Goal: Information Seeking & Learning: Find specific fact

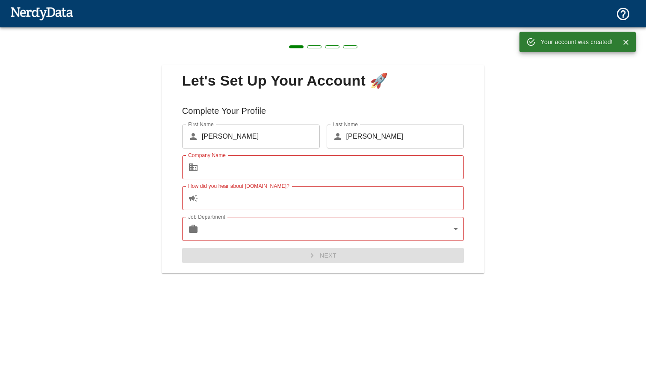
click at [265, 202] on input "How did you hear about [DOMAIN_NAME]?" at bounding box center [333, 198] width 262 height 24
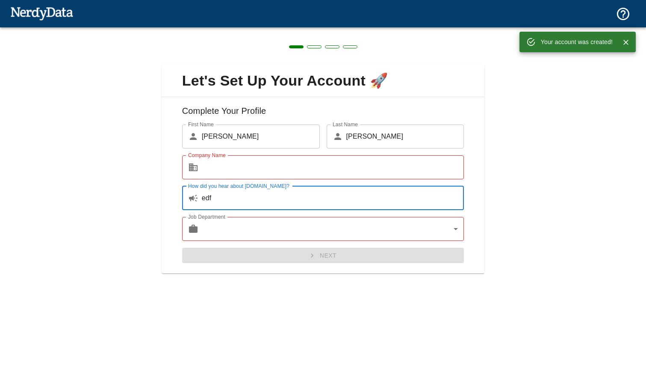
type input "edf"
click at [241, 167] on input "Company Name" at bounding box center [333, 167] width 262 height 24
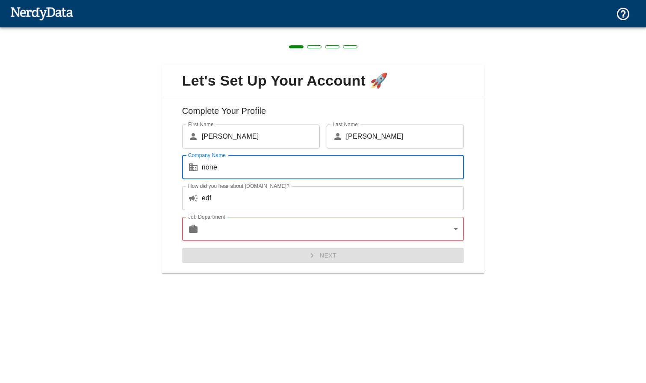
type input "none"
click at [258, 30] on body "Technologies Domains Pricing Products Create a Report Create a list of websites…" at bounding box center [323, 15] width 646 height 30
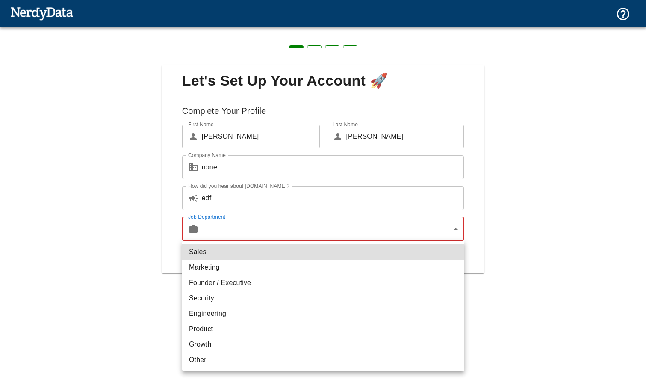
click at [248, 269] on li "Marketing" at bounding box center [323, 266] width 282 height 15
type input "marketing"
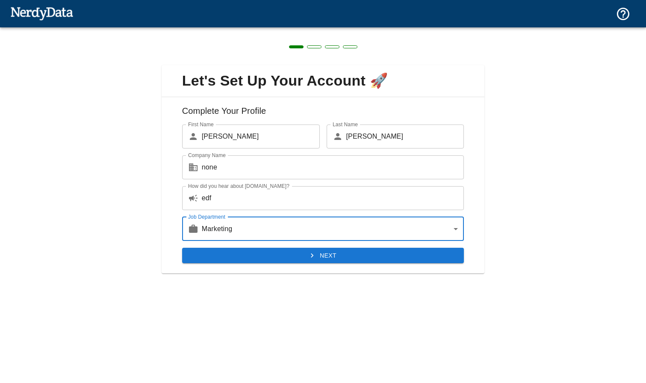
click at [329, 256] on button "Next" at bounding box center [323, 255] width 282 height 16
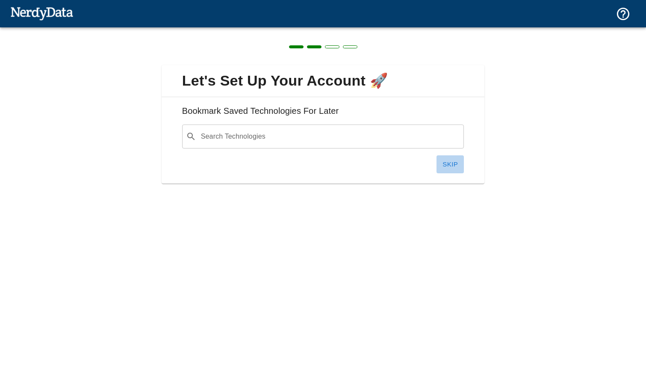
click at [445, 166] on button "Skip" at bounding box center [449, 164] width 27 height 18
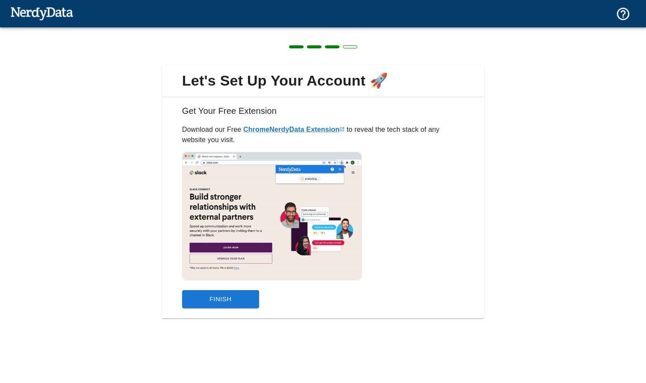
click at [234, 294] on button "Finish" at bounding box center [220, 299] width 77 height 18
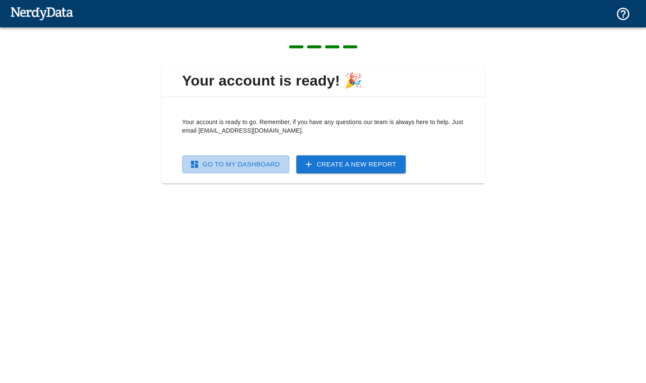
click at [266, 163] on link "Go To My Dashboard" at bounding box center [235, 164] width 107 height 18
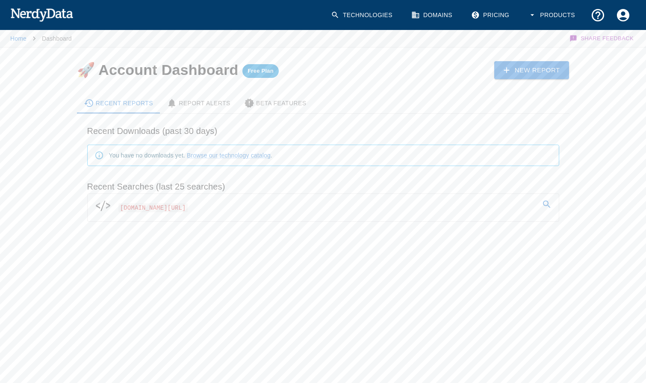
click at [188, 206] on span "[DOMAIN_NAME][URL]" at bounding box center [152, 207] width 69 height 9
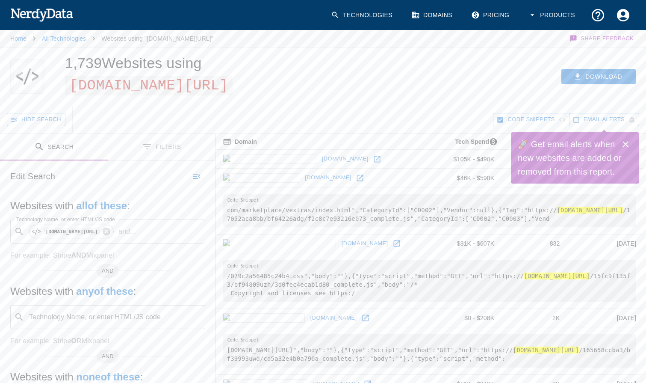
click at [150, 150] on icon "Toggle between search and filters" at bounding box center [147, 146] width 10 height 10
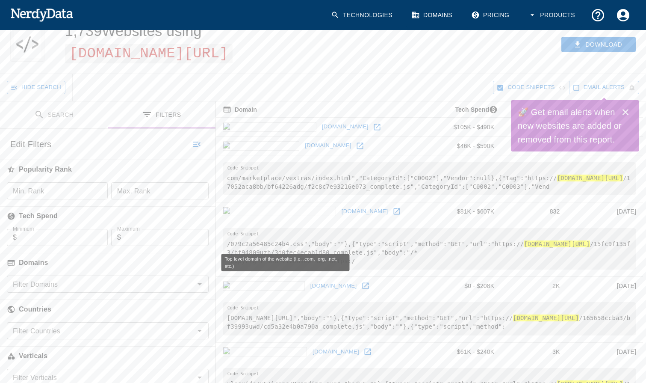
scroll to position [89, 0]
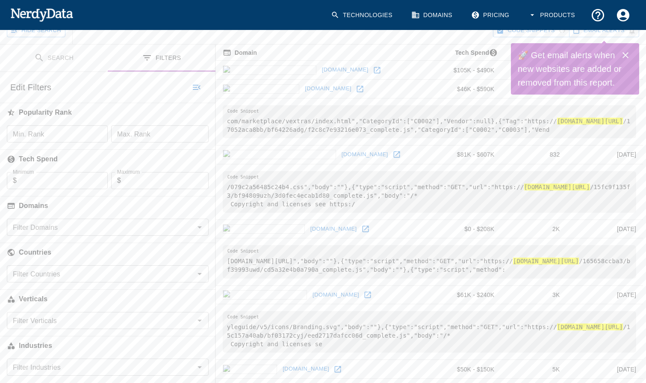
click at [82, 276] on input "Filter Countries" at bounding box center [100, 274] width 183 height 12
type input "p"
type input "pol"
click at [46, 297] on li "Poland (4)" at bounding box center [108, 296] width 202 height 21
checkbox input "true"
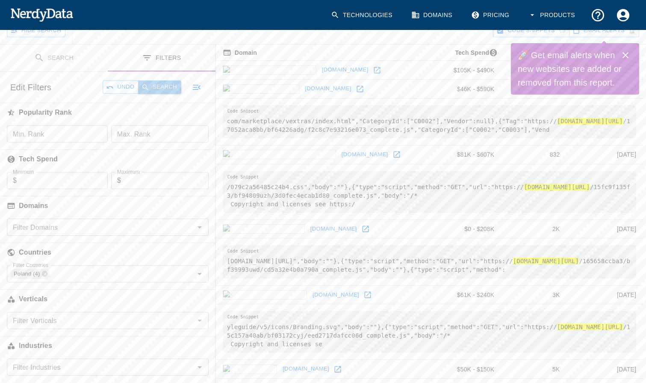
click at [165, 82] on button "Search" at bounding box center [159, 86] width 43 height 13
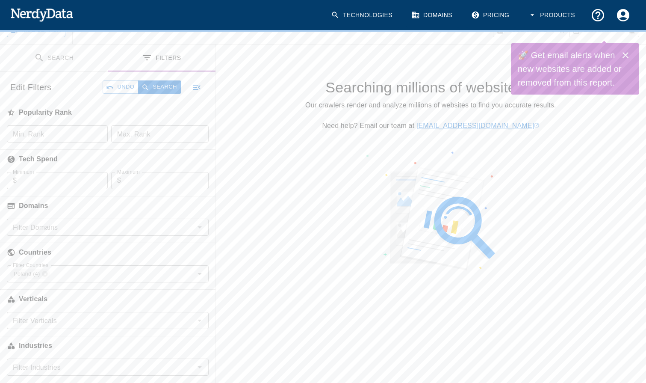
click at [626, 57] on icon "Close" at bounding box center [625, 55] width 10 height 10
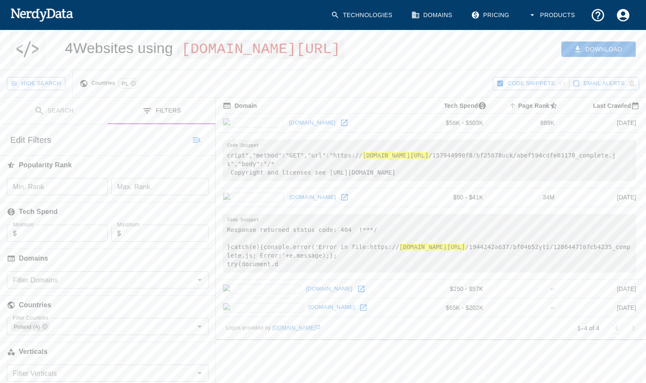
scroll to position [14, 0]
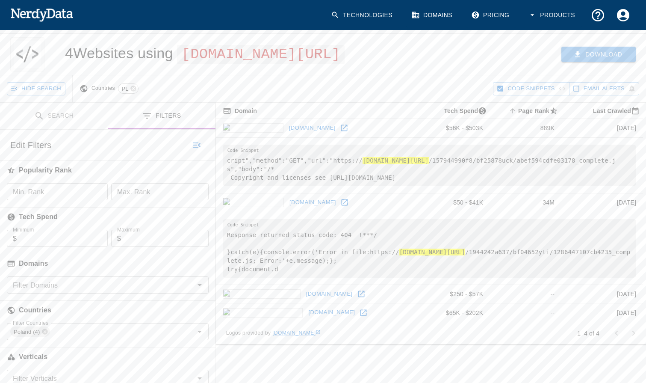
click at [605, 59] on button "Download" at bounding box center [598, 55] width 74 height 16
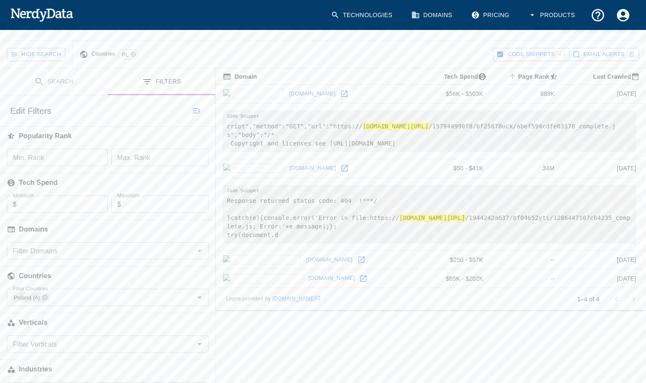
scroll to position [46, 0]
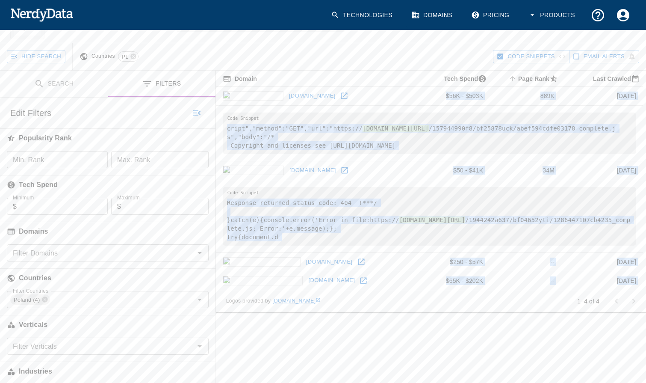
drag, startPoint x: 348, startPoint y: 311, endPoint x: 356, endPoint y: 102, distance: 209.1
click at [356, 102] on div "Domain Tech Spend Page Rank sorted ascending Last Crawled [DOMAIN_NAME] $56K - …" at bounding box center [431, 191] width 430 height 241
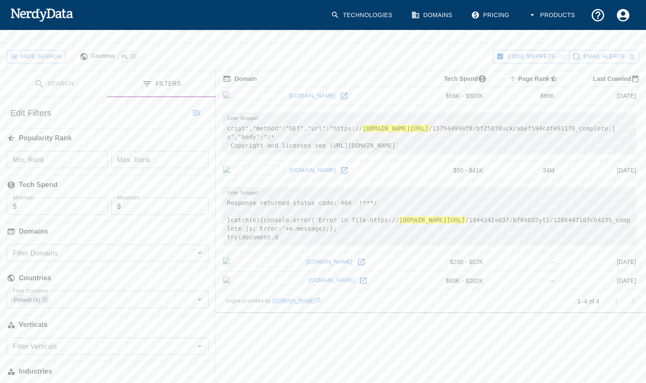
click at [355, 106] on td "[DOMAIN_NAME]" at bounding box center [315, 96] width 198 height 19
drag, startPoint x: 317, startPoint y: 112, endPoint x: 224, endPoint y: 112, distance: 92.3
click at [224, 106] on td "[DOMAIN_NAME]" at bounding box center [315, 96] width 198 height 19
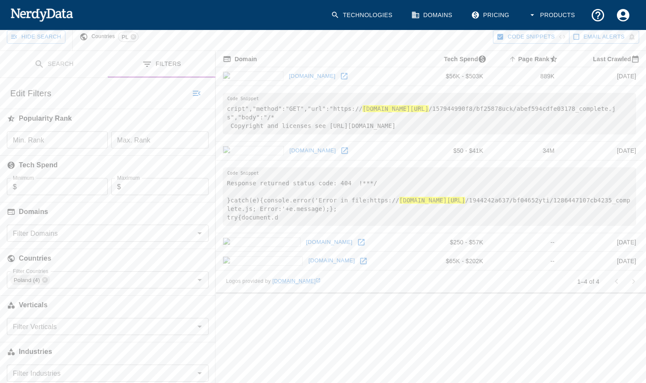
scroll to position [66, 0]
click at [50, 77] on button "Search" at bounding box center [54, 63] width 108 height 27
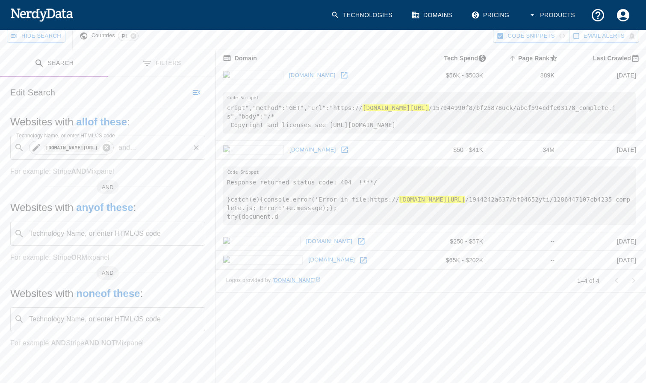
click at [110, 151] on icon at bounding box center [107, 148] width 8 height 8
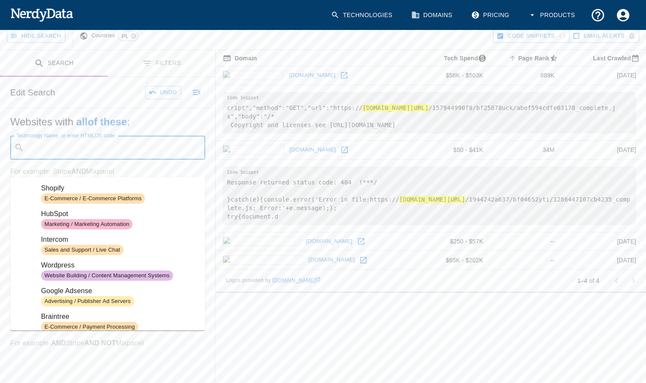
click at [83, 156] on input "Technology Name, or enter HTML/JS code" at bounding box center [115, 147] width 174 height 16
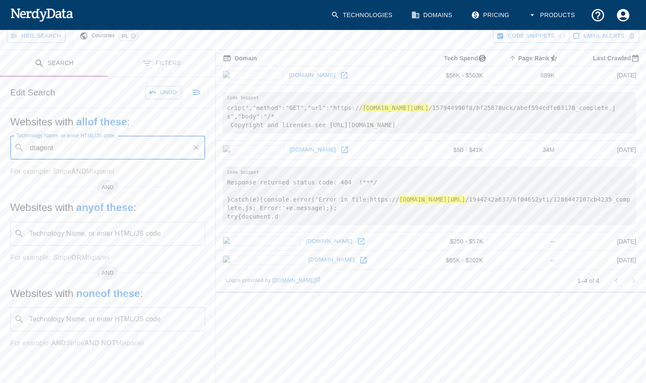
type input "dtagent"
click at [156, 99] on button "Search" at bounding box center [159, 92] width 43 height 13
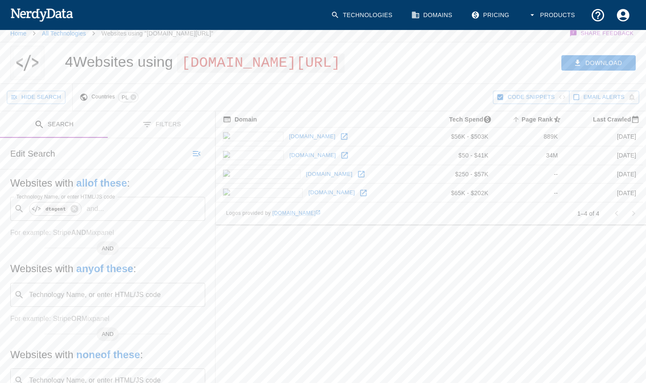
scroll to position [0, 0]
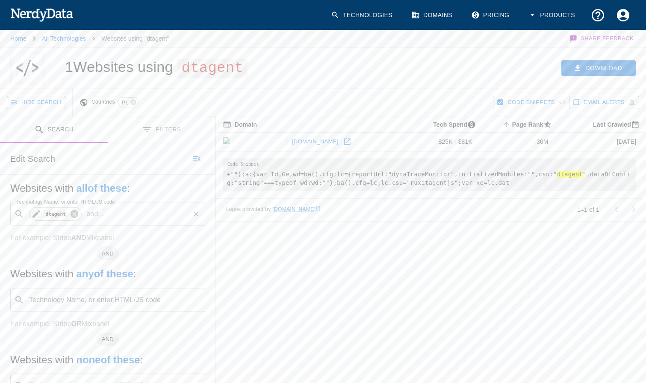
click at [74, 212] on icon at bounding box center [75, 214] width 8 height 8
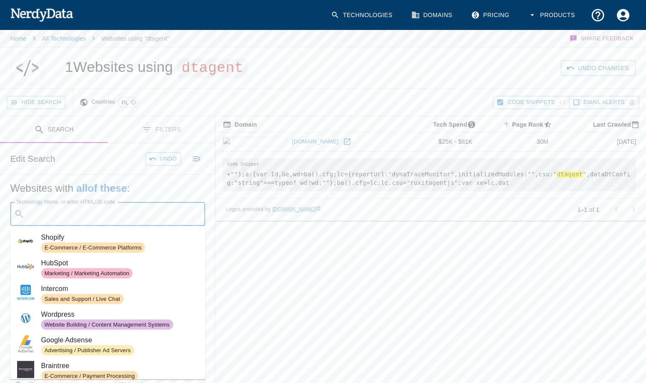
click at [61, 215] on input "Technology Name, or enter HTML/JS code" at bounding box center [115, 214] width 174 height 16
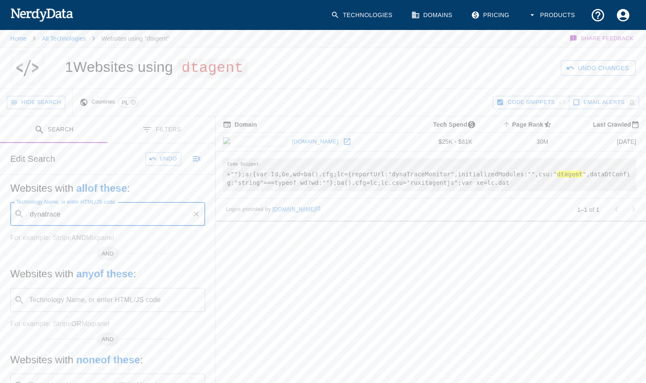
type input "dynatrace"
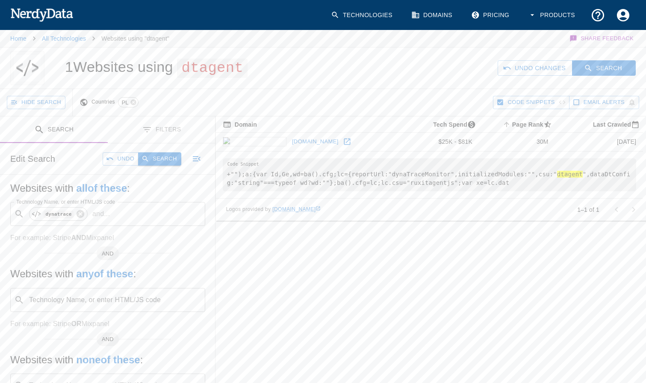
click at [161, 162] on button "Search" at bounding box center [159, 158] width 43 height 13
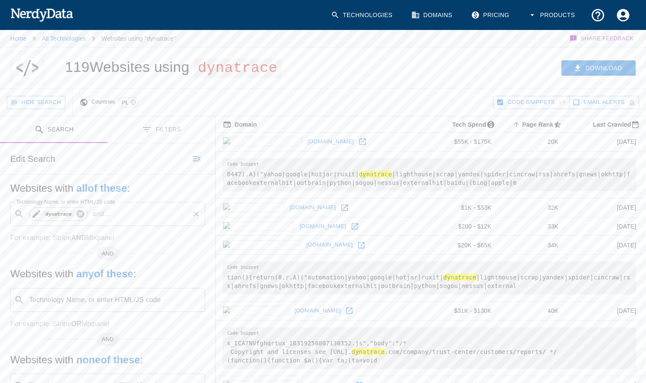
click at [79, 213] on icon at bounding box center [81, 214] width 8 height 8
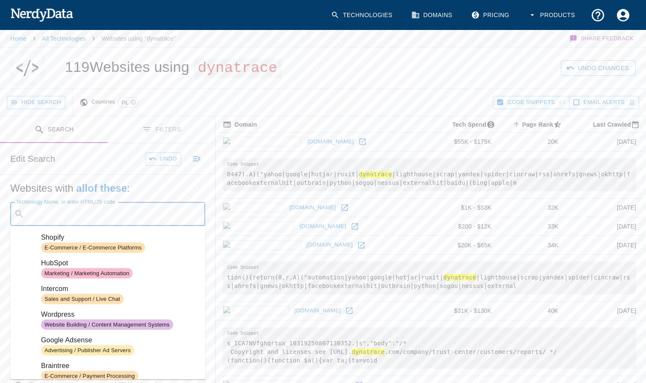
click at [56, 217] on input "Technology Name, or enter HTML/JS code" at bounding box center [115, 214] width 174 height 16
paste input "[URL][DOMAIN_NAME]"
type input "[URL][DOMAIN_NAME]"
paste input "__dTCookie"
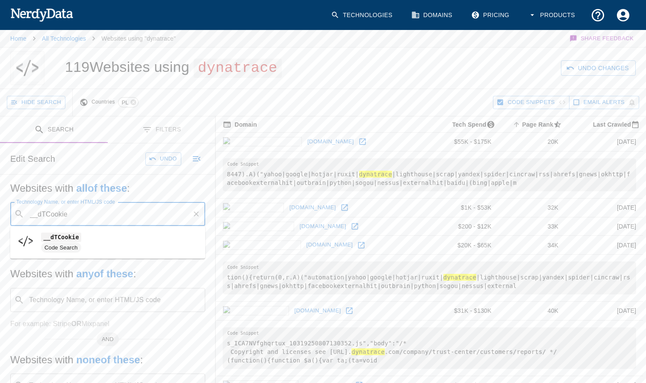
click at [74, 232] on span "__dTCookie" at bounding box center [119, 237] width 157 height 10
type input "__dTCookie"
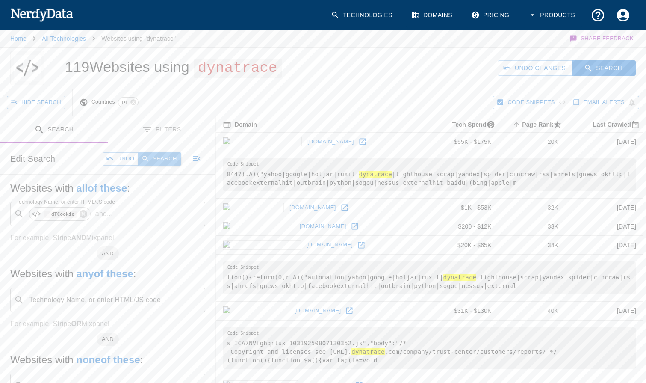
click at [170, 156] on button "Search" at bounding box center [159, 158] width 43 height 13
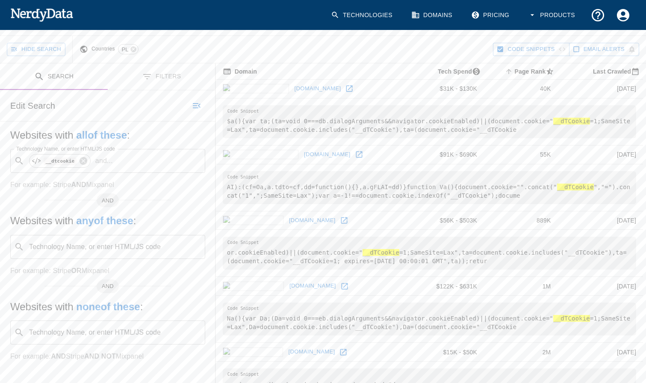
scroll to position [26, 0]
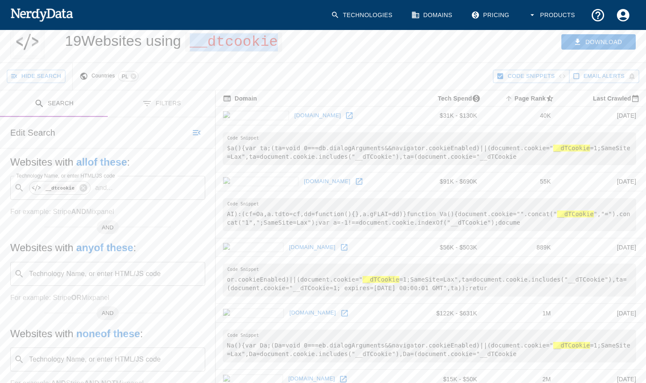
drag, startPoint x: 194, startPoint y: 47, endPoint x: 280, endPoint y: 48, distance: 86.8
click at [280, 48] on span "__dtcookie" at bounding box center [233, 41] width 97 height 19
copy span "__dtcookie"
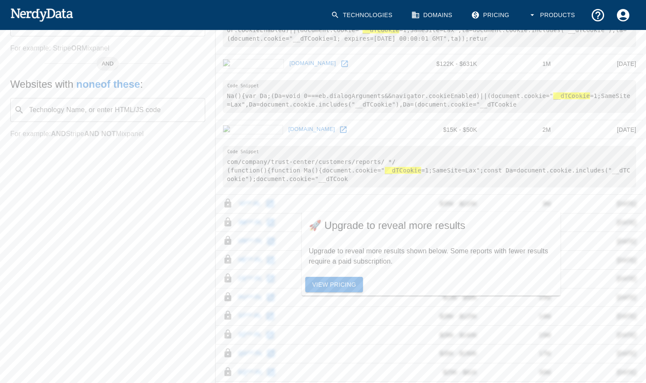
scroll to position [0, 0]
